Goal: Transaction & Acquisition: Purchase product/service

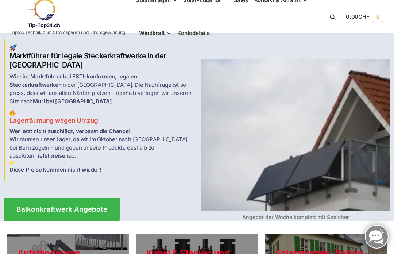
click at [44, 206] on span "Balkonkraftwerk Angebote" at bounding box center [61, 209] width 91 height 7
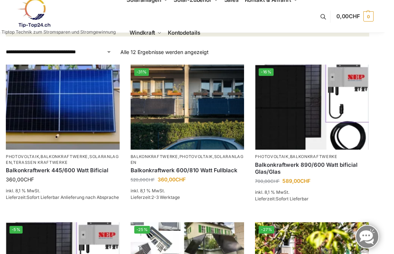
scroll to position [114, 0]
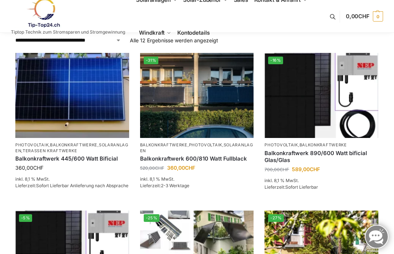
click at [314, 97] on img at bounding box center [321, 95] width 114 height 85
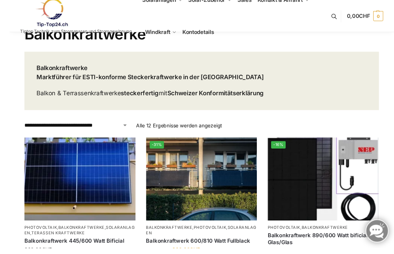
scroll to position [41, 0]
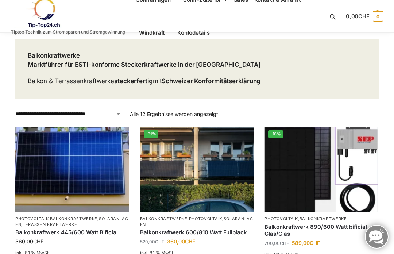
click at [315, 156] on img at bounding box center [321, 168] width 114 height 85
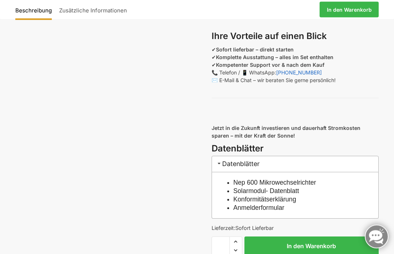
scroll to position [612, 0]
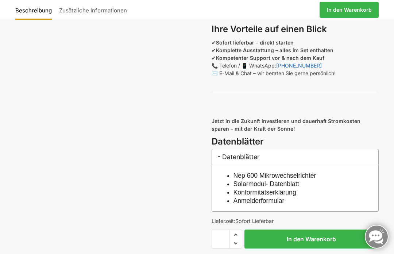
click at [263, 0] on div "Beschreibung Zusätzliche Informationen 700,00 CHF Ursprünglicher Preis war: 700…" at bounding box center [196, 10] width 363 height 20
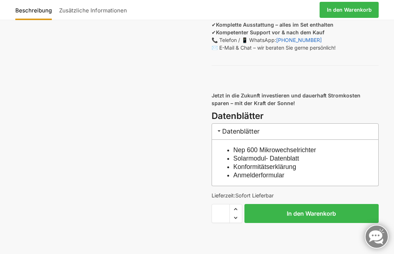
scroll to position [637, 0]
click at [356, 131] on h3 "Datenblätter" at bounding box center [294, 132] width 167 height 16
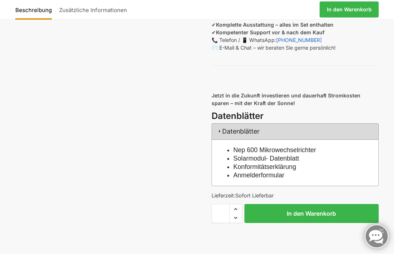
scroll to position [638, 0]
